Goal: Check status

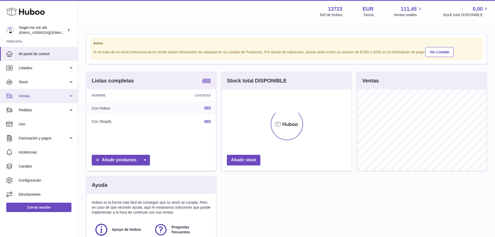
scroll to position [81, 130]
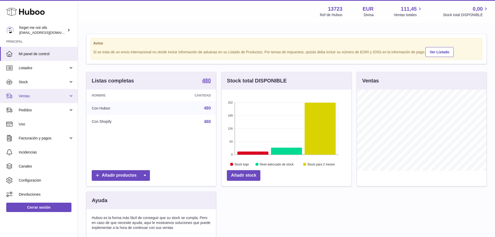
click at [36, 98] on span "Ventas" at bounding box center [44, 95] width 50 height 5
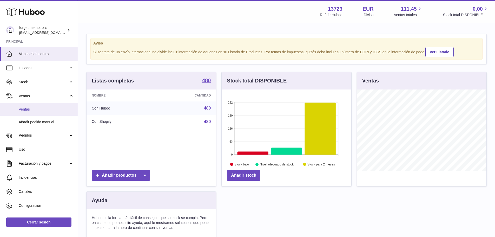
click at [35, 110] on span "Ventas" at bounding box center [46, 109] width 55 height 5
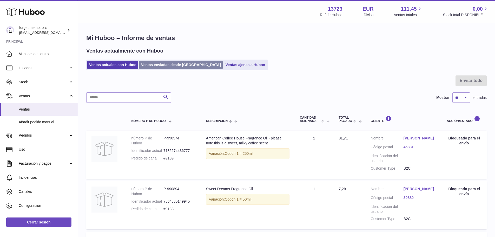
click at [152, 66] on link "Ventas enviadas desde [GEOGRAPHIC_DATA]" at bounding box center [180, 64] width 83 height 9
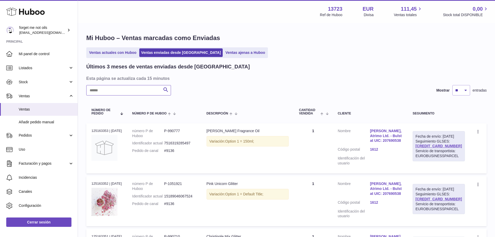
click at [136, 88] on input "text" at bounding box center [128, 90] width 85 height 10
paste input "****"
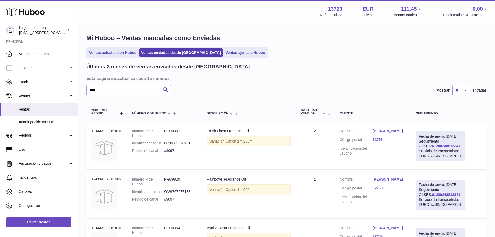
click at [432, 148] on link "61280248812341" at bounding box center [446, 146] width 28 height 4
drag, startPoint x: 99, startPoint y: 88, endPoint x: 64, endPoint y: 89, distance: 35.3
click at [64, 89] on div "Huboo forget me not oils [EMAIL_ADDRESS][DOMAIN_NAME] Principal Mi panel de con…" at bounding box center [247, 179] width 495 height 358
paste input "text"
click at [438, 148] on link "61280249434531" at bounding box center [446, 146] width 28 height 4
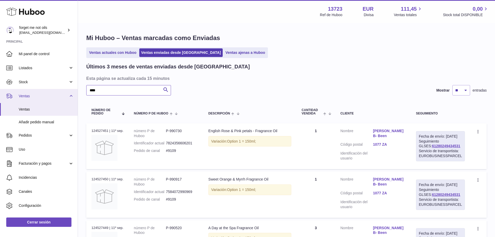
drag, startPoint x: 107, startPoint y: 89, endPoint x: 75, endPoint y: 91, distance: 31.7
paste input "text"
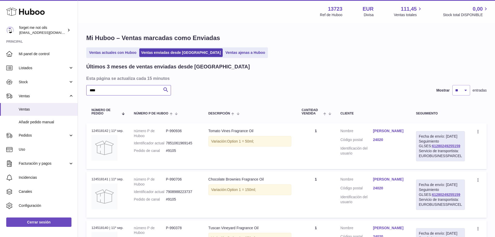
type input "****"
drag, startPoint x: 455, startPoint y: 150, endPoint x: 423, endPoint y: 152, distance: 31.7
click at [423, 152] on div "Fecha de envío: [DATE] Seguimiento GLSES: 61280249255159 Servicio de transporti…" at bounding box center [440, 146] width 49 height 30
copy link "61280249255159"
